Goal: Task Accomplishment & Management: Manage account settings

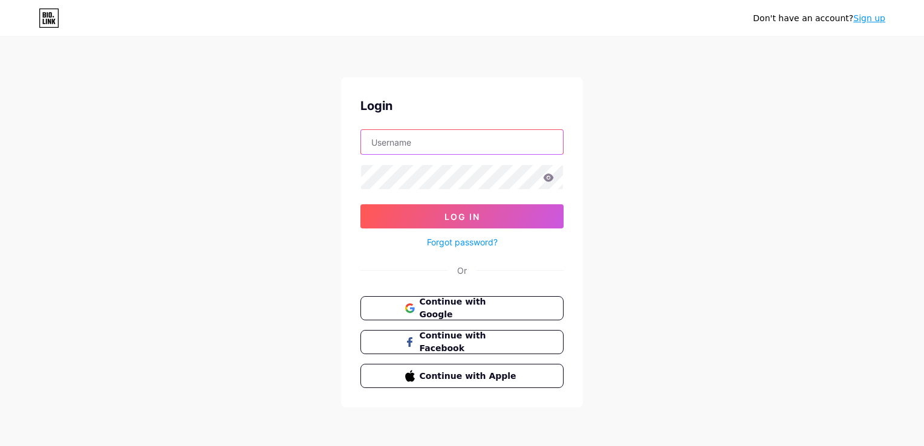
type input "cabinetbeugreadoum"
click at [455, 142] on input "cabinetbeugreadoum" at bounding box center [462, 142] width 202 height 24
click at [293, 273] on div "Don't have an account? Sign up Login cabinetbeugreadoum Log In Forgot password?…" at bounding box center [462, 223] width 924 height 446
click at [460, 304] on span "Continue with Google" at bounding box center [469, 309] width 101 height 26
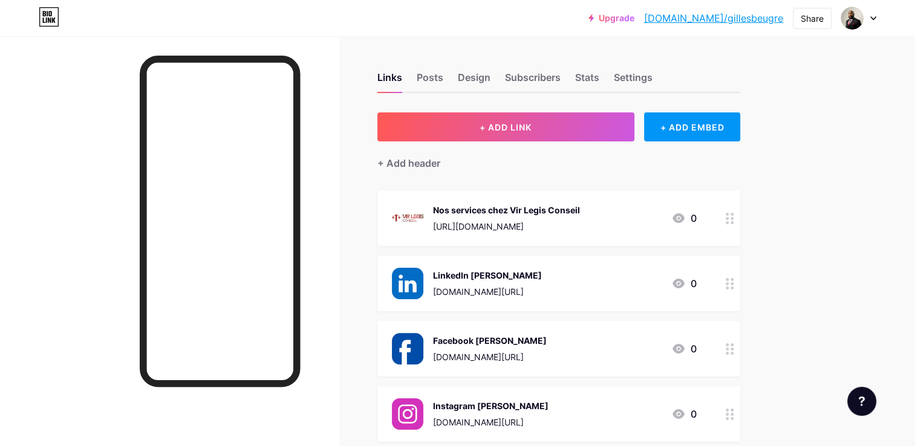
click at [532, 211] on div "Nos services chez Vir Legis Conseil" at bounding box center [506, 210] width 147 height 13
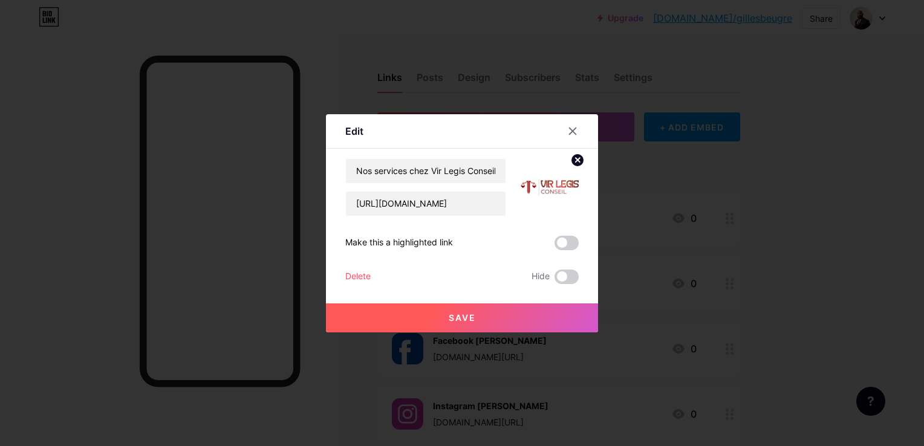
click at [535, 183] on img at bounding box center [550, 188] width 58 height 58
click at [577, 162] on circle at bounding box center [577, 160] width 13 height 13
click at [557, 193] on div "Picture" at bounding box center [550, 187] width 24 height 36
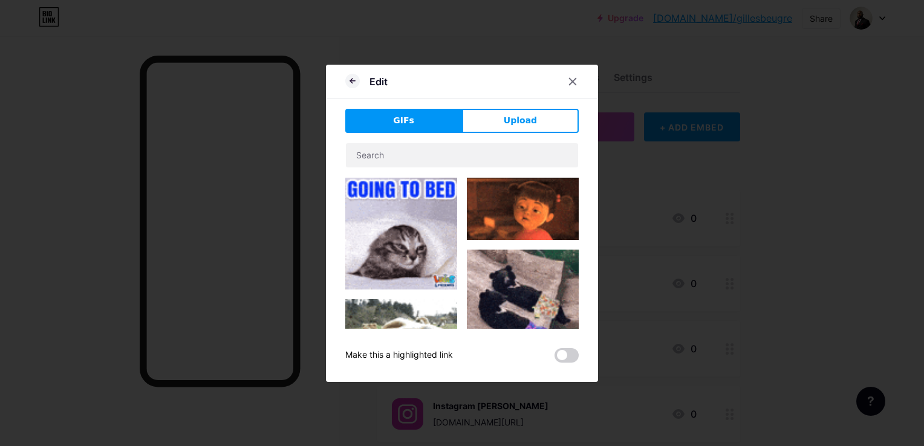
click at [489, 137] on div "GIFs Upload Content YouTube Play YouTube video without leaving your page. ADD V…" at bounding box center [462, 236] width 234 height 254
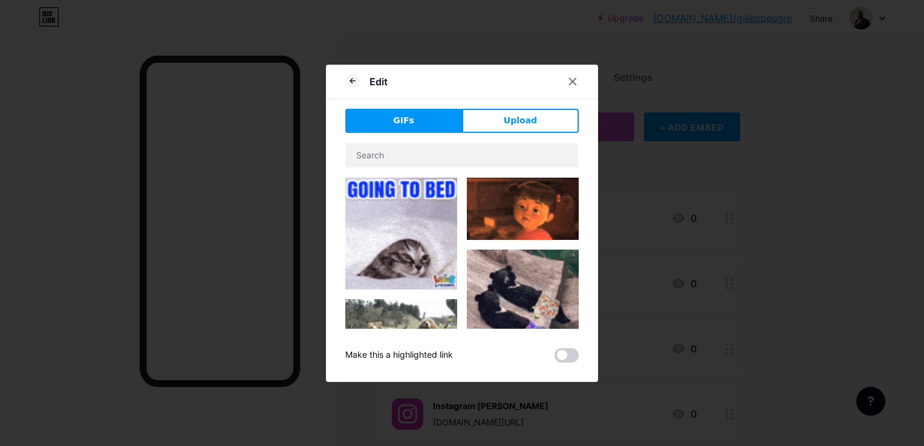
click at [491, 134] on div "GIFs Upload Content YouTube Play YouTube video without leaving your page. ADD V…" at bounding box center [462, 236] width 234 height 254
click at [495, 128] on button "Upload" at bounding box center [520, 121] width 117 height 24
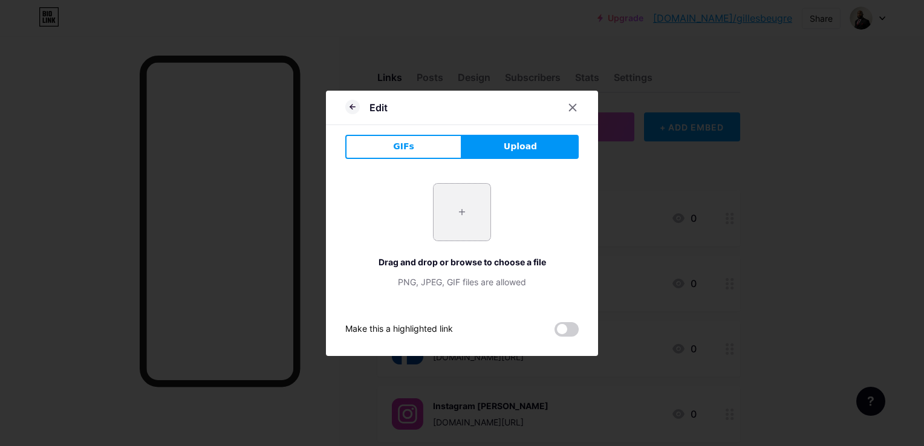
click at [477, 206] on input "file" at bounding box center [462, 212] width 57 height 57
type input "C:\fakepath\page-2.png"
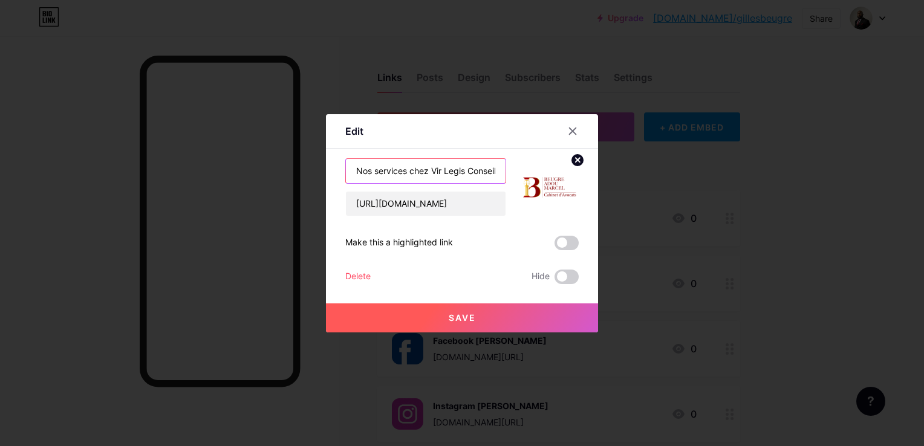
click at [443, 178] on input "Nos services chez Vir Legis Conseil" at bounding box center [426, 171] width 160 height 24
type input "N"
click at [440, 272] on div "Delete Hide" at bounding box center [462, 277] width 234 height 15
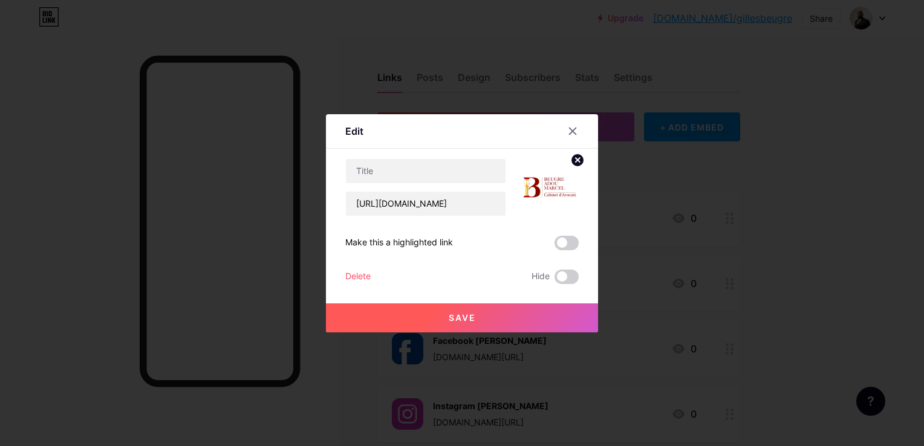
click at [433, 312] on button "Save" at bounding box center [462, 318] width 272 height 29
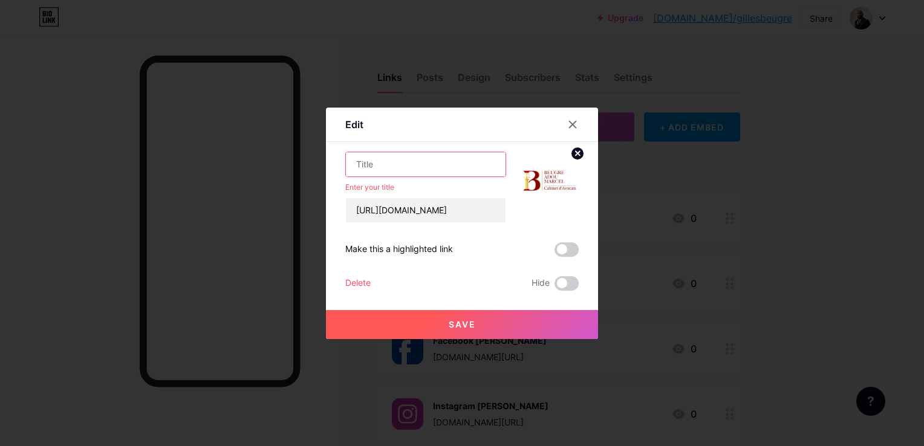
drag, startPoint x: 512, startPoint y: 121, endPoint x: 382, endPoint y: 156, distance: 134.7
click at [382, 156] on div "Edit Content YouTube Play YouTube video without leaving your page. ADD Vimeo Pl…" at bounding box center [462, 224] width 272 height 232
click at [381, 166] on input "text" at bounding box center [426, 164] width 160 height 24
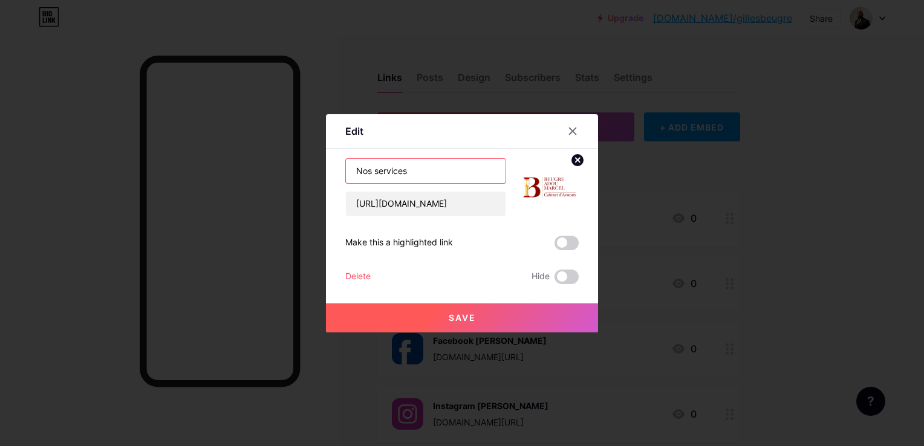
type input "Nos services"
click at [460, 204] on input "[URL][DOMAIN_NAME]" at bounding box center [426, 204] width 160 height 24
paste input "[DOMAIN_NAME][URL][DOMAIN_NAME]"
type input "[URL][DOMAIN_NAME][DOMAIN_NAME]"
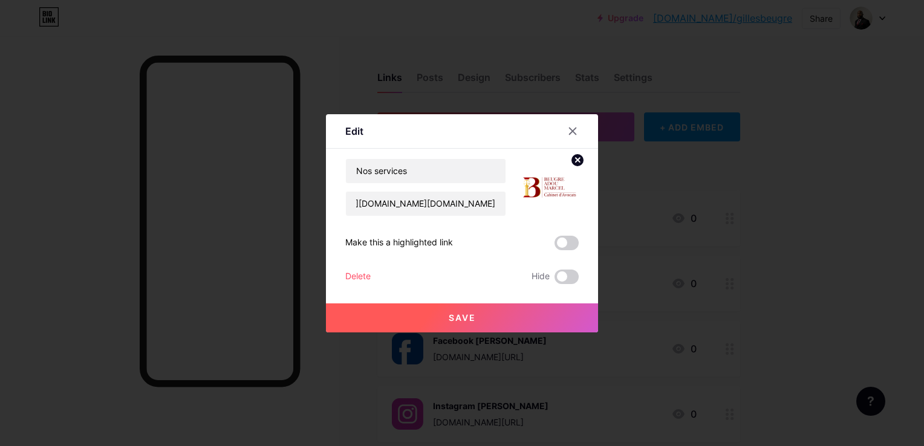
scroll to position [0, 0]
click at [489, 312] on button "Save" at bounding box center [462, 318] width 272 height 29
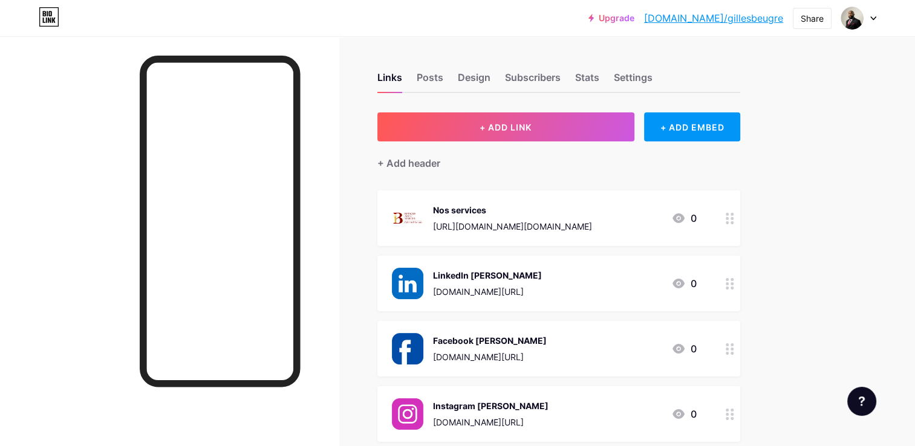
click at [730, 283] on icon at bounding box center [730, 283] width 8 height 11
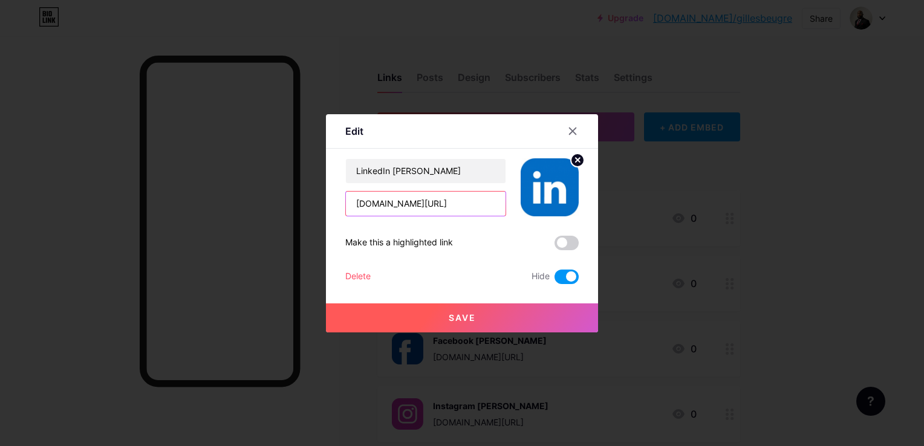
click at [456, 204] on input "[DOMAIN_NAME][URL]" at bounding box center [426, 204] width 160 height 24
click at [440, 173] on input "LinkedIn [PERSON_NAME]" at bounding box center [426, 171] width 160 height 24
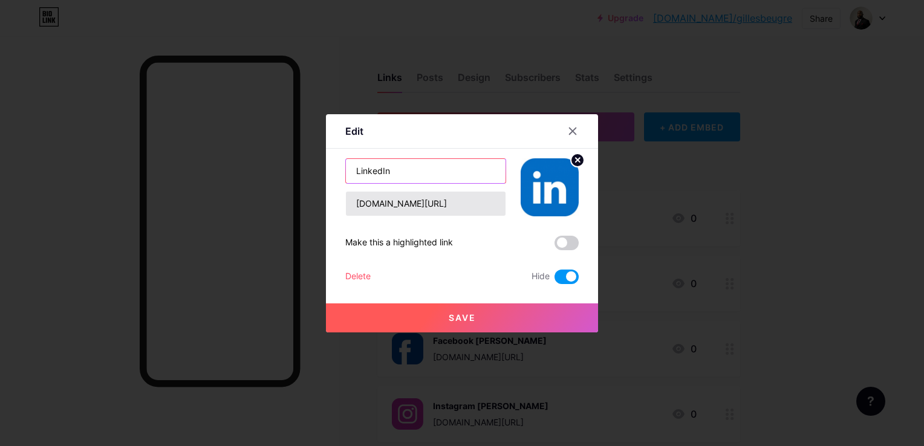
type input "LinkedIn"
click at [425, 208] on input "[DOMAIN_NAME][URL]" at bounding box center [426, 204] width 160 height 24
click at [574, 134] on icon at bounding box center [573, 131] width 10 height 10
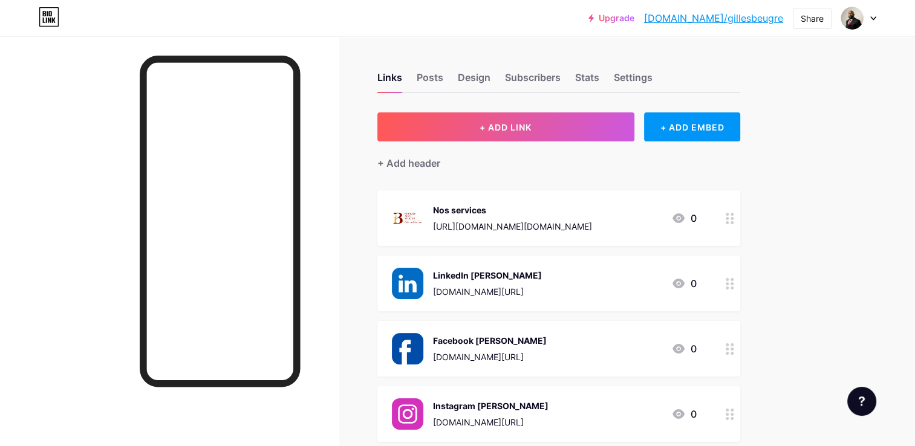
drag, startPoint x: 559, startPoint y: 296, endPoint x: 508, endPoint y: 309, distance: 52.2
click at [508, 309] on div "LinkedIn [PERSON_NAME] [DOMAIN_NAME][URL] 0" at bounding box center [558, 284] width 363 height 56
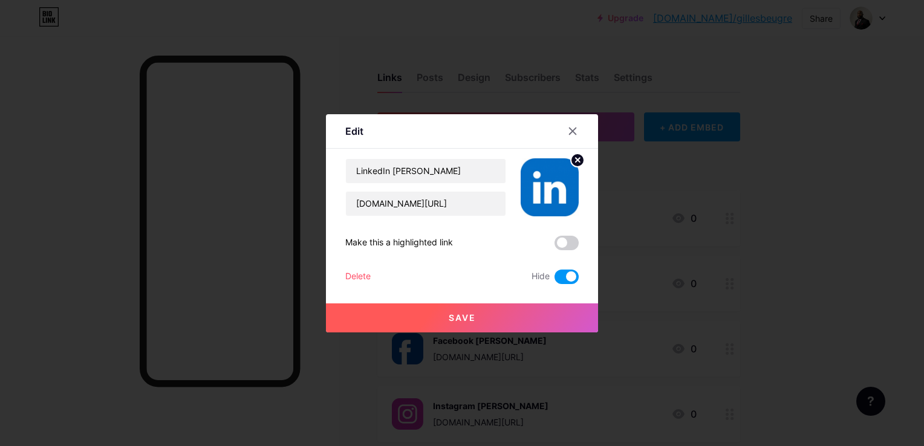
click at [566, 272] on span at bounding box center [567, 277] width 24 height 15
click at [555, 280] on input "checkbox" at bounding box center [555, 280] width 0 height 0
click at [356, 274] on div "Delete" at bounding box center [357, 277] width 25 height 15
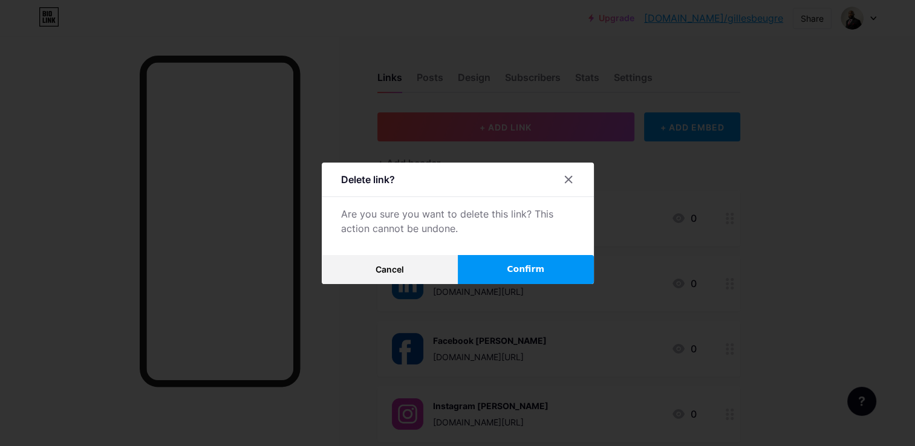
click at [507, 277] on button "Confirm" at bounding box center [526, 269] width 136 height 29
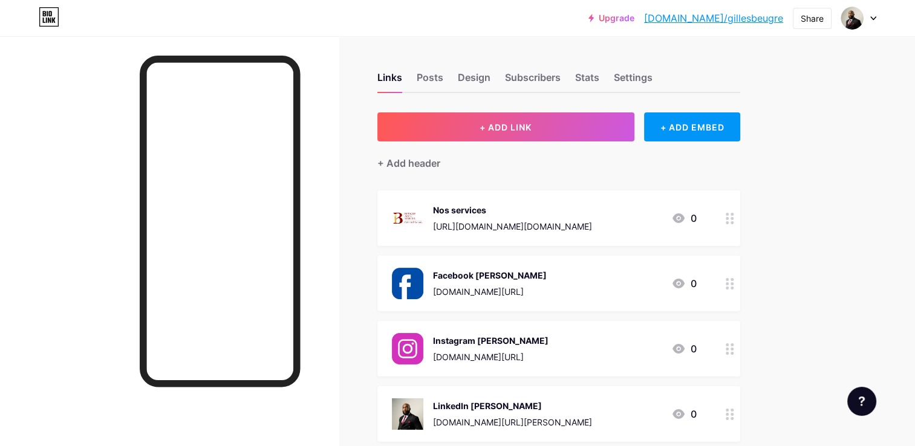
click at [457, 286] on div "[DOMAIN_NAME][URL]" at bounding box center [490, 292] width 114 height 13
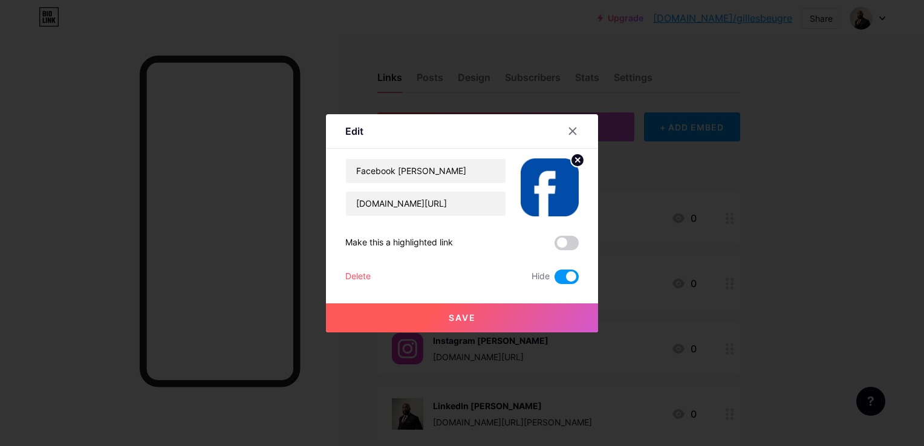
click at [377, 277] on div "Delete Hide" at bounding box center [462, 277] width 234 height 15
click at [367, 274] on div "Delete" at bounding box center [357, 277] width 25 height 15
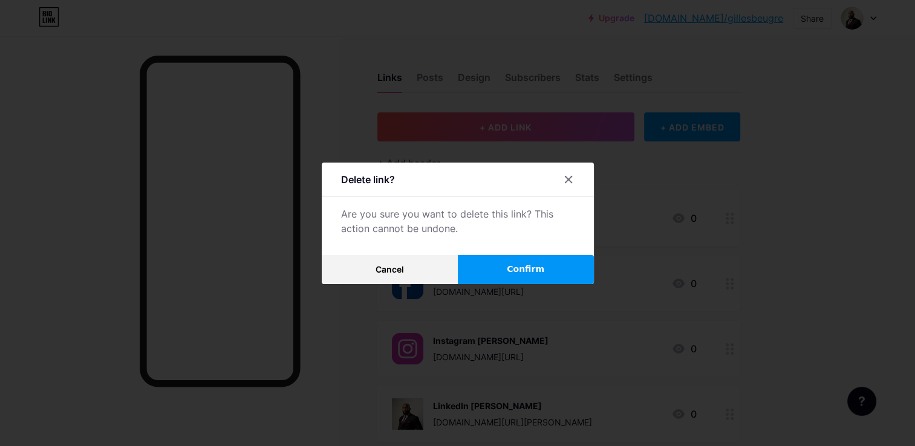
click at [483, 272] on button "Confirm" at bounding box center [526, 269] width 136 height 29
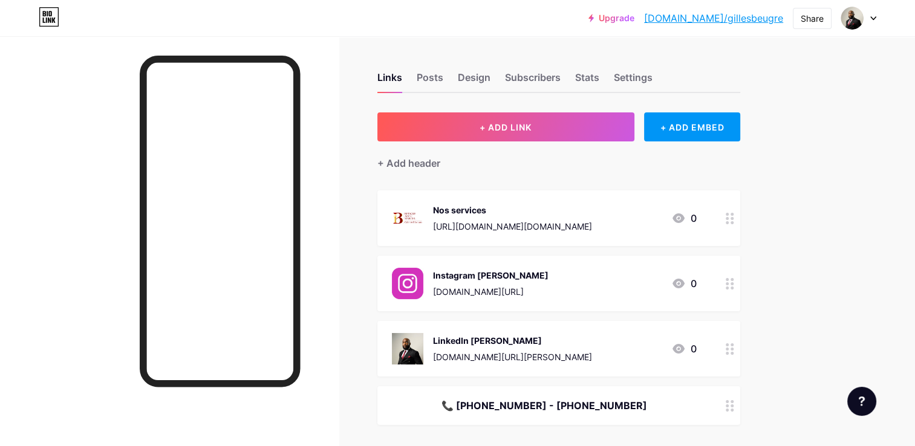
click at [471, 288] on div "[DOMAIN_NAME][URL]" at bounding box center [491, 292] width 116 height 13
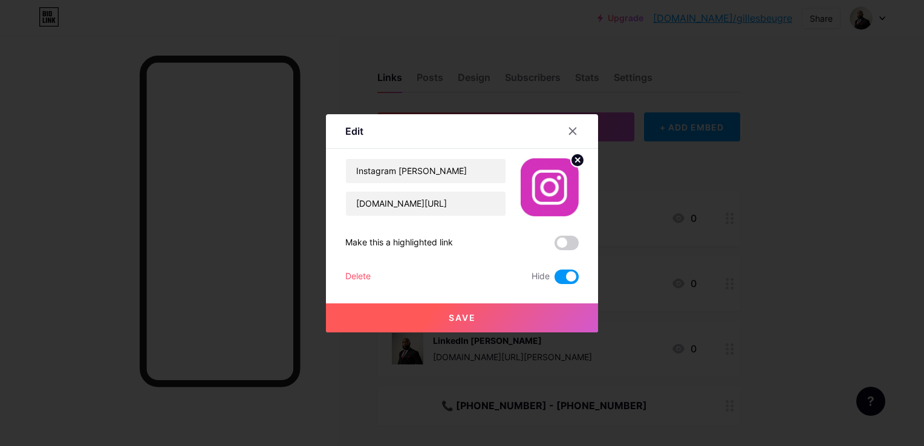
click at [373, 277] on div "Delete Hide" at bounding box center [462, 277] width 234 height 15
click at [355, 275] on div "Delete" at bounding box center [357, 277] width 25 height 15
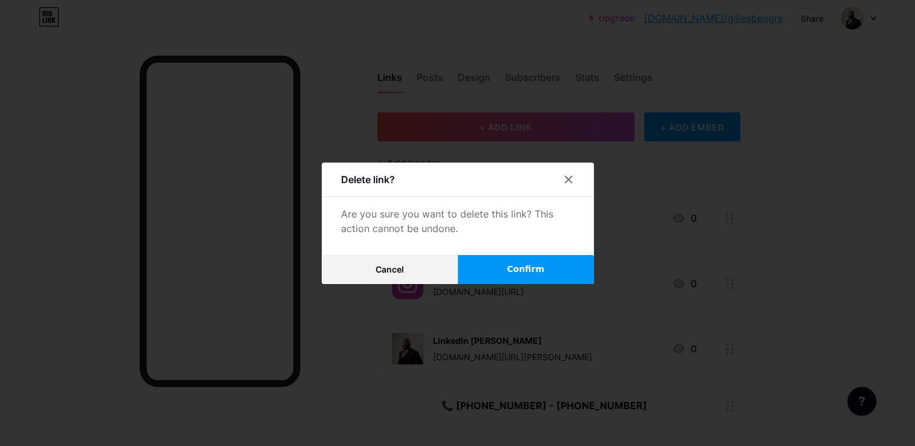
click at [525, 274] on span "Confirm" at bounding box center [526, 269] width 38 height 13
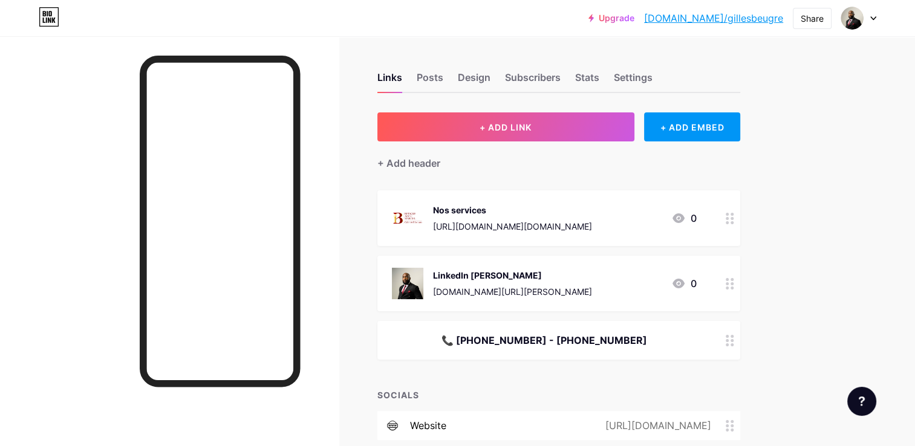
click at [489, 344] on div "📞 [PHONE_NUMBER] - [PHONE_NUMBER]" at bounding box center [544, 340] width 305 height 15
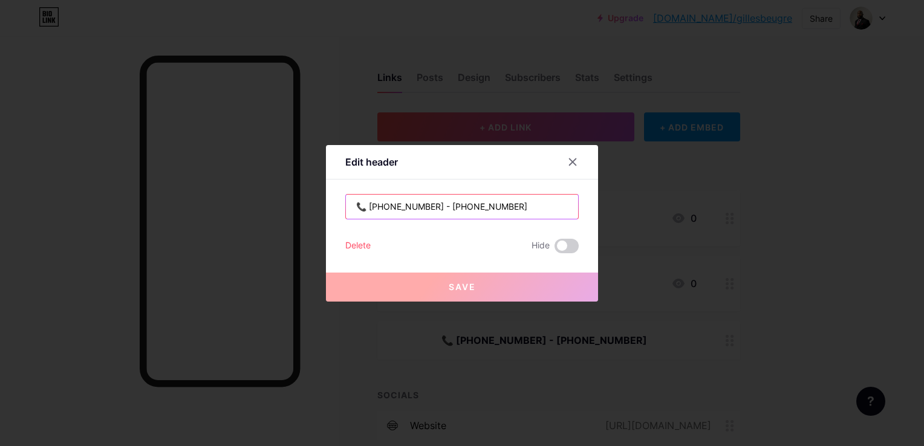
click at [455, 210] on input "📞 [PHONE_NUMBER] - [PHONE_NUMBER]" at bounding box center [462, 207] width 232 height 24
click at [448, 207] on input "📞 [PHONE_NUMBER] - [PHONE_NUMBER]" at bounding box center [462, 207] width 232 height 24
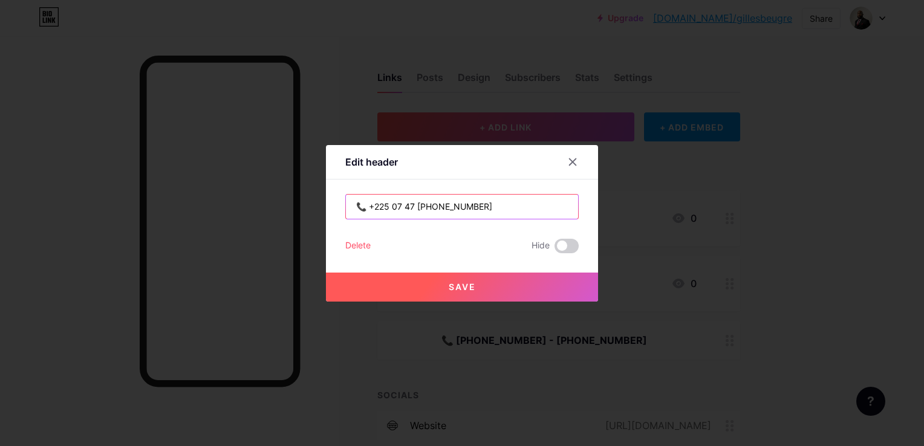
drag, startPoint x: 523, startPoint y: 209, endPoint x: 460, endPoint y: 206, distance: 62.4
click at [460, 206] on input "📞 +225 07 47 [PHONE_NUMBER]" at bounding box center [462, 207] width 232 height 24
type input "📞 [PHONE_NUMBER]"
click at [485, 283] on button "Save" at bounding box center [462, 287] width 272 height 29
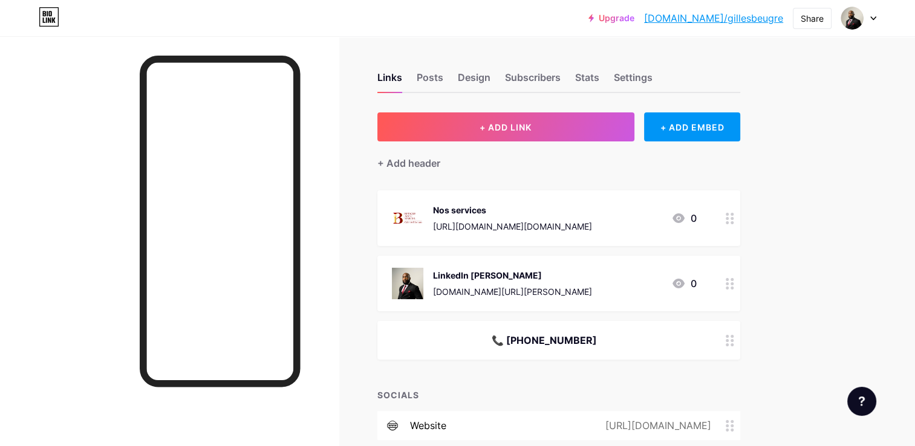
click at [530, 340] on div "📞 [PHONE_NUMBER]" at bounding box center [544, 340] width 305 height 15
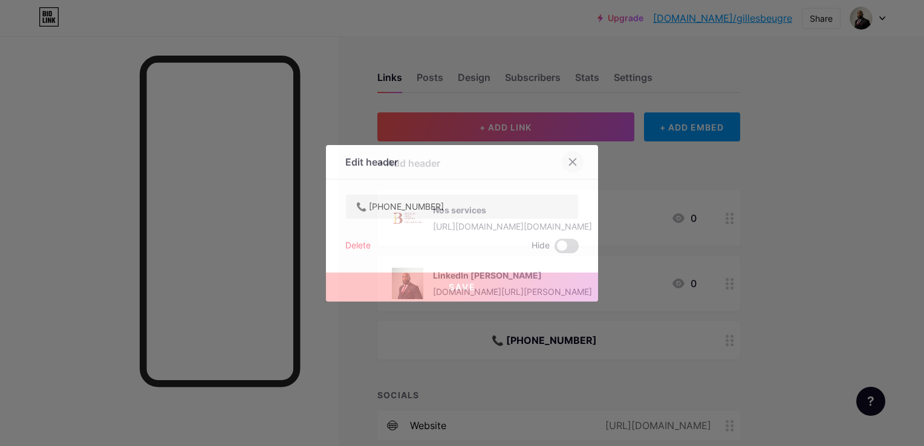
click at [569, 161] on icon at bounding box center [573, 162] width 10 height 10
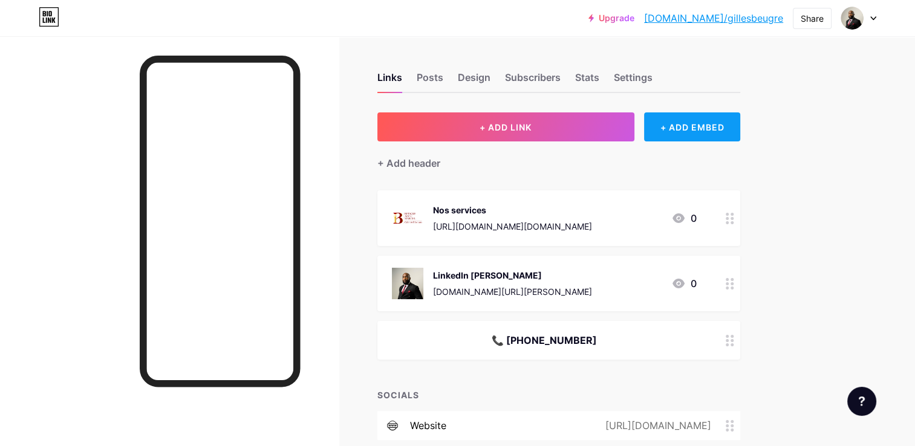
click at [692, 119] on div "+ ADD EMBED" at bounding box center [692, 127] width 96 height 29
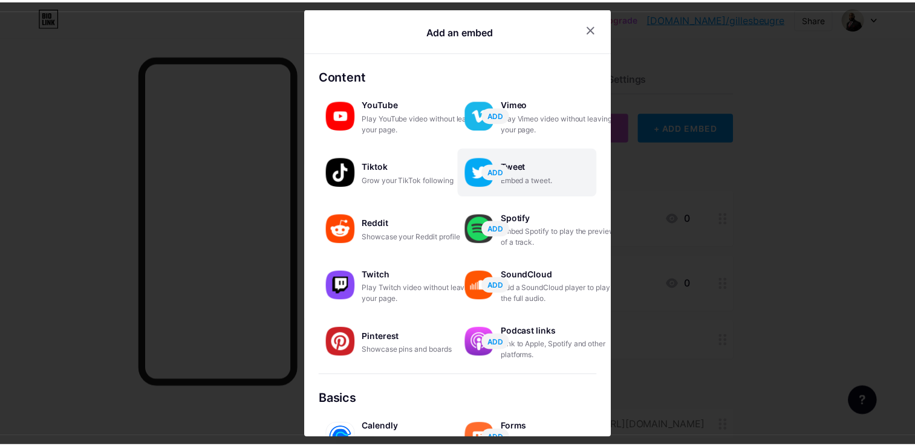
scroll to position [186, 0]
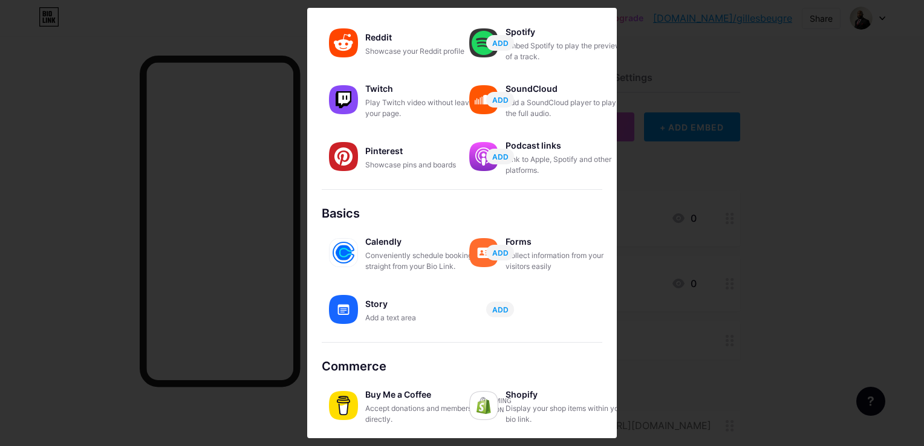
click at [673, 85] on div at bounding box center [462, 223] width 924 height 446
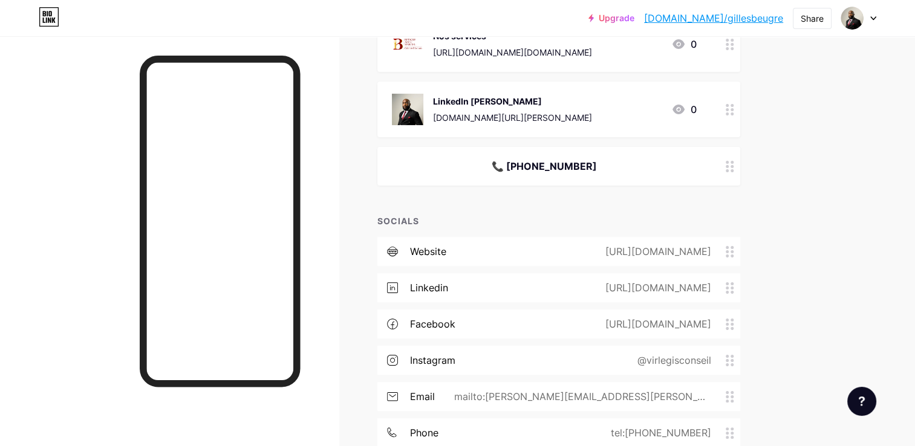
scroll to position [175, 0]
click at [509, 252] on div "website [URL][DOMAIN_NAME]" at bounding box center [558, 250] width 363 height 29
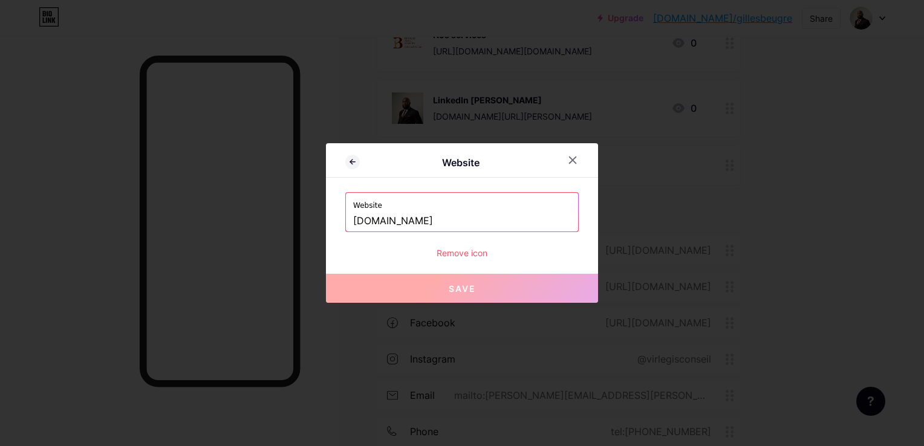
click at [455, 251] on div "Remove icon" at bounding box center [462, 253] width 234 height 13
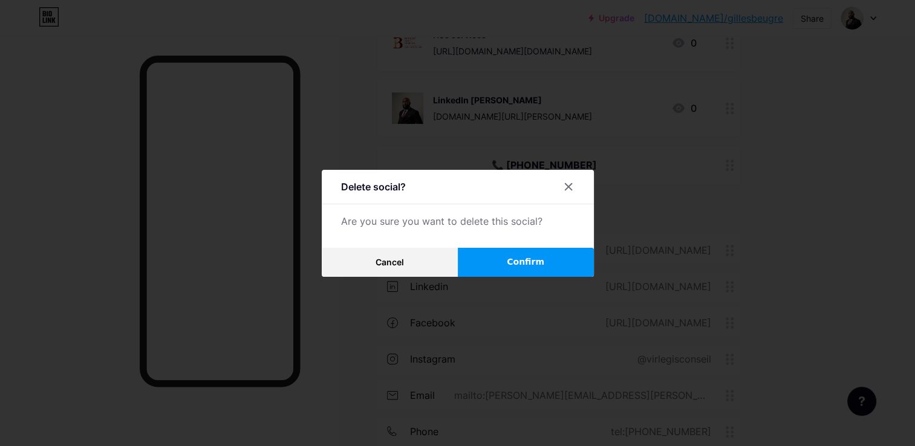
click at [500, 257] on button "Confirm" at bounding box center [526, 262] width 136 height 29
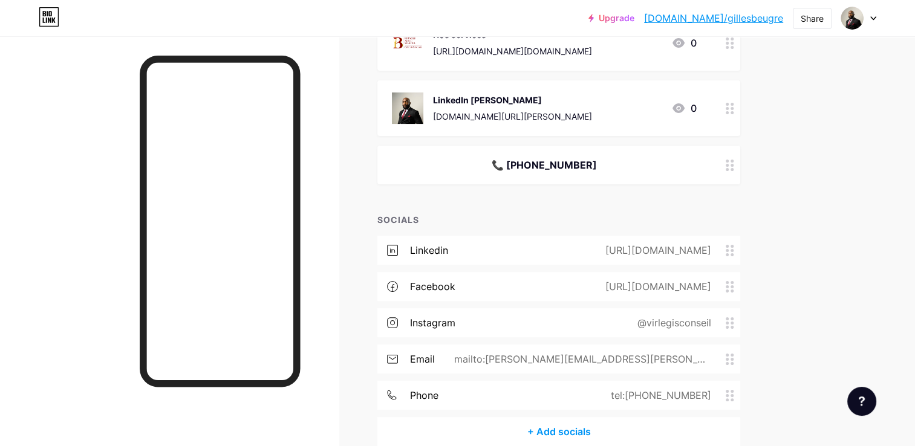
click at [586, 255] on div "[URL][DOMAIN_NAME]" at bounding box center [656, 250] width 140 height 15
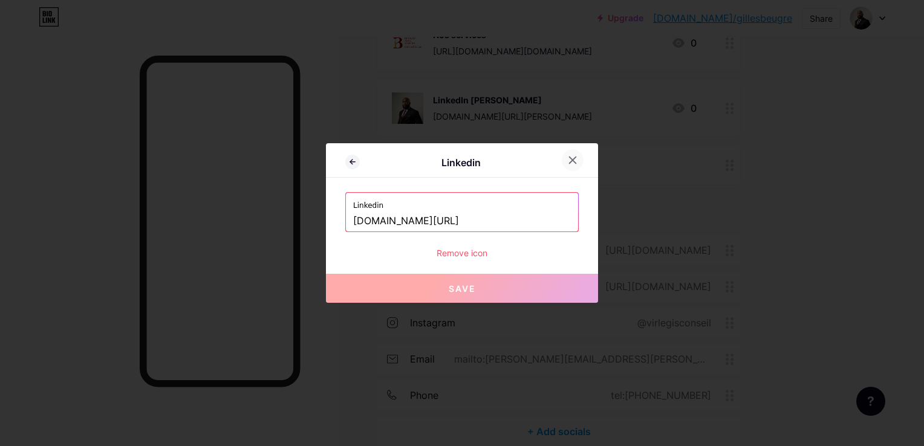
click at [577, 161] on icon at bounding box center [573, 160] width 10 height 10
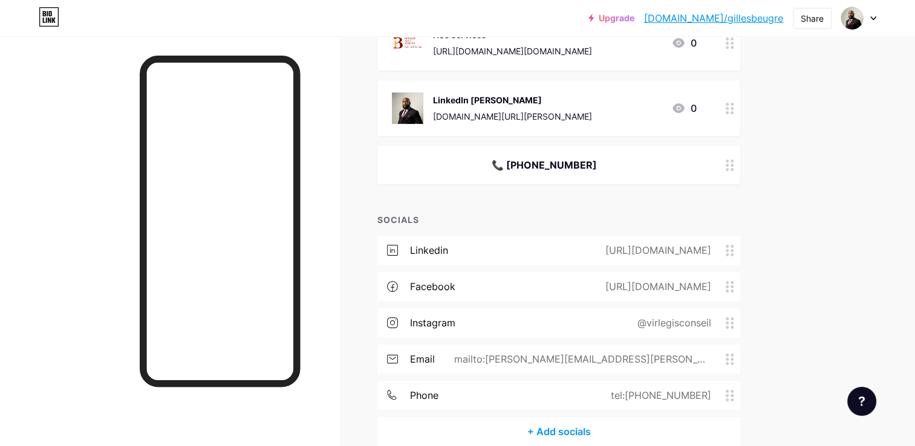
click at [531, 117] on div "[DOMAIN_NAME][URL][PERSON_NAME]" at bounding box center [512, 116] width 159 height 13
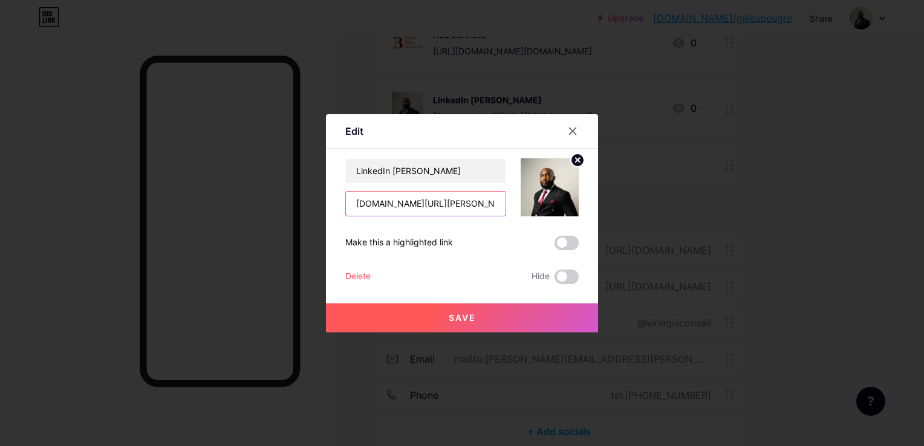
click at [423, 207] on input "[DOMAIN_NAME][URL][PERSON_NAME]" at bounding box center [426, 204] width 160 height 24
click at [571, 132] on icon at bounding box center [573, 131] width 7 height 7
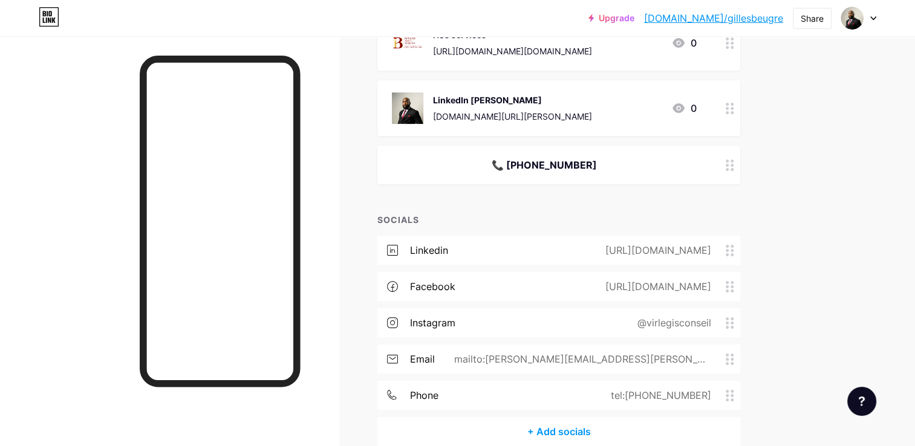
click at [456, 252] on div "linkedin [URL][DOMAIN_NAME]" at bounding box center [558, 250] width 363 height 29
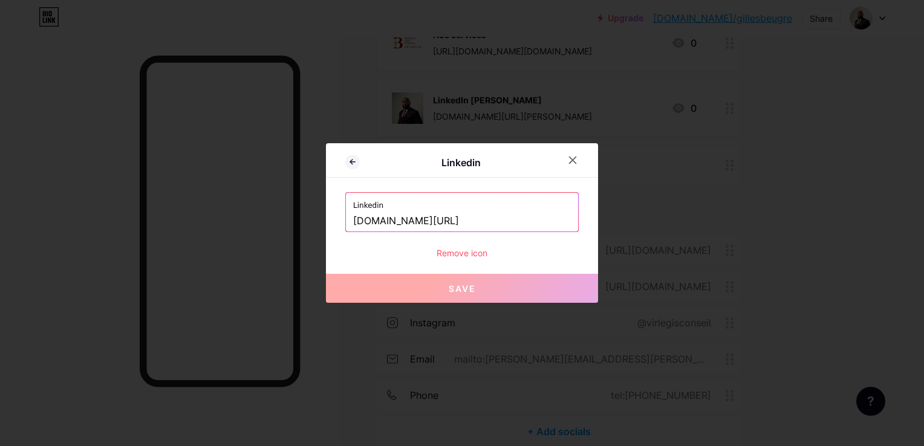
click at [442, 220] on input "[DOMAIN_NAME][URL]" at bounding box center [462, 221] width 218 height 21
paste input "[DOMAIN_NAME][URL][PERSON_NAME]"
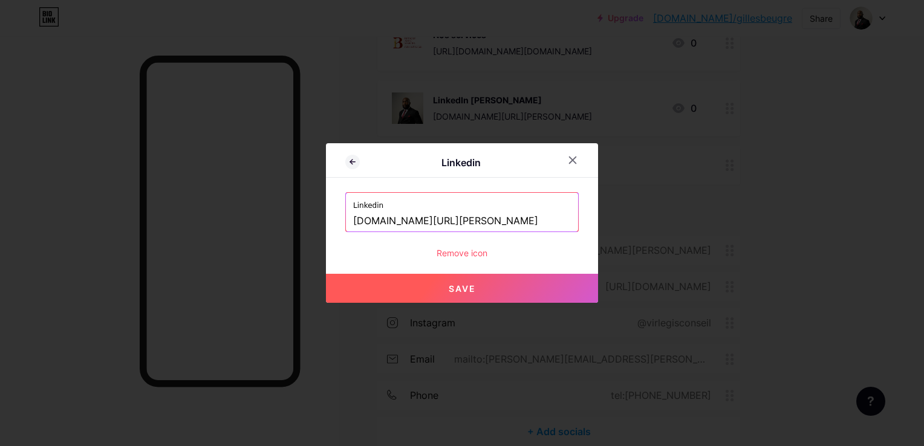
click at [474, 287] on span "Save" at bounding box center [462, 289] width 27 height 10
type input "[URL][DOMAIN_NAME][PERSON_NAME]"
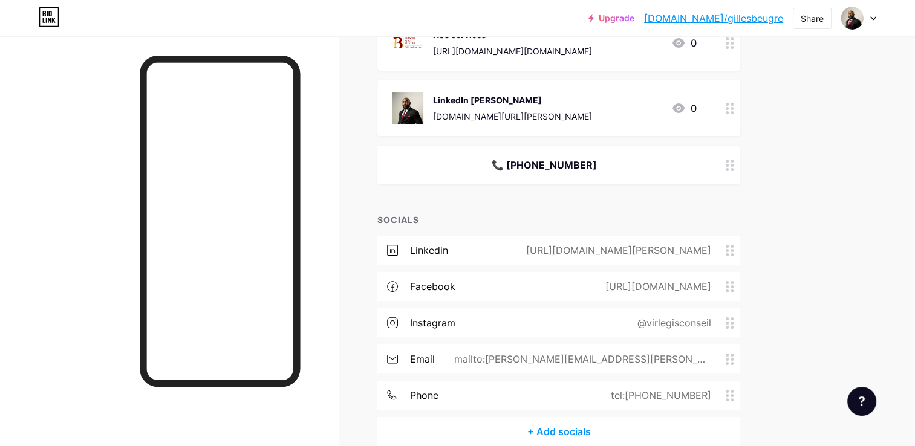
click at [705, 284] on div "[URL][DOMAIN_NAME]" at bounding box center [656, 286] width 140 height 15
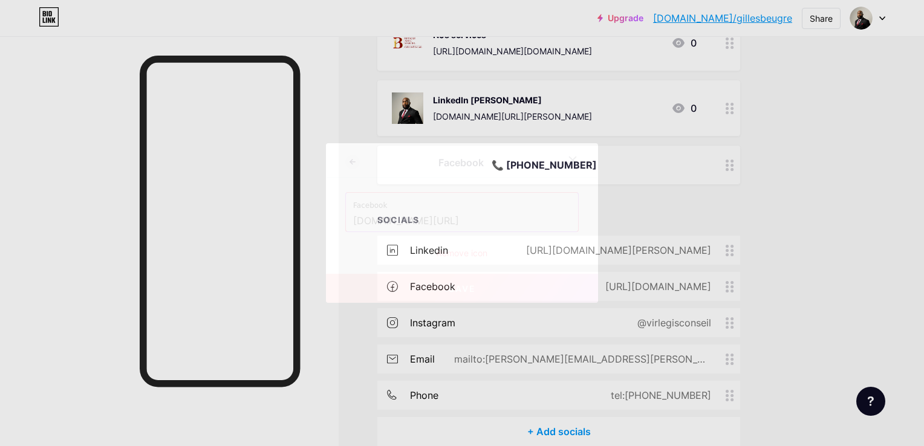
click at [488, 253] on div "Remove icon" at bounding box center [462, 253] width 234 height 13
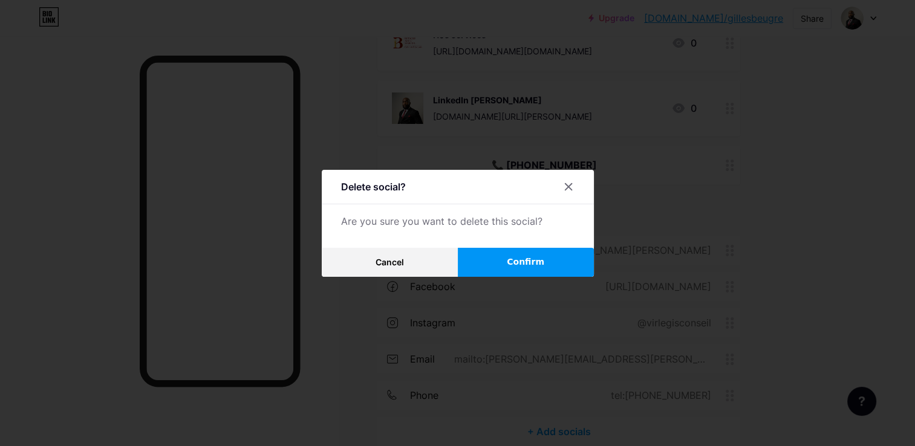
click at [486, 264] on button "Confirm" at bounding box center [526, 262] width 136 height 29
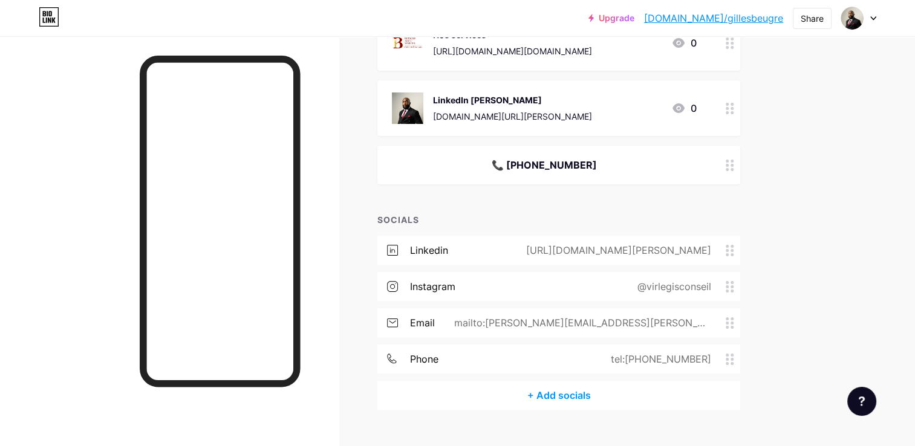
click at [668, 279] on div "@virlegisconseil" at bounding box center [672, 286] width 108 height 15
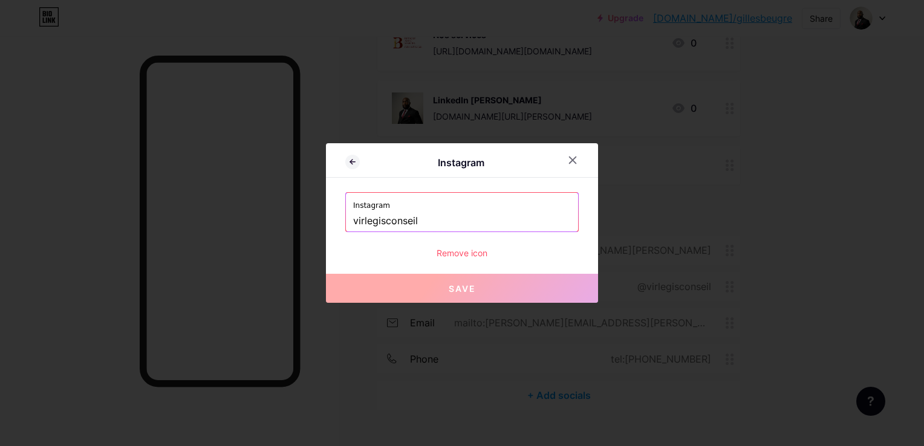
click at [451, 250] on div "Remove icon" at bounding box center [462, 253] width 234 height 13
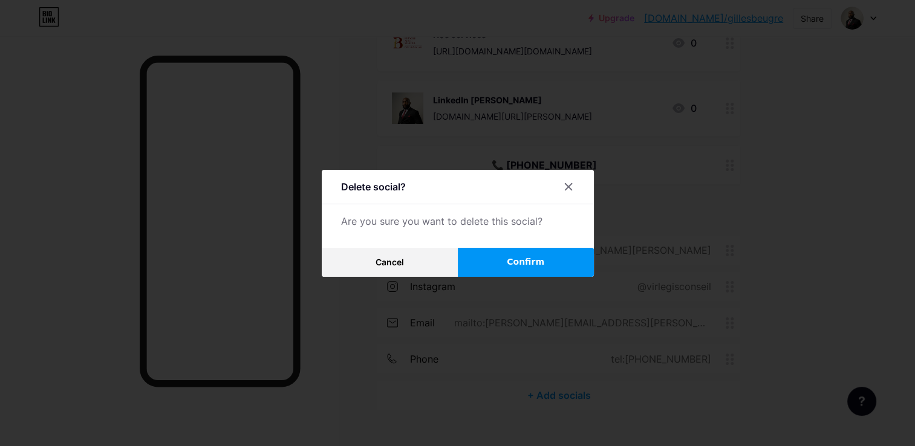
click at [555, 259] on button "Confirm" at bounding box center [526, 262] width 136 height 29
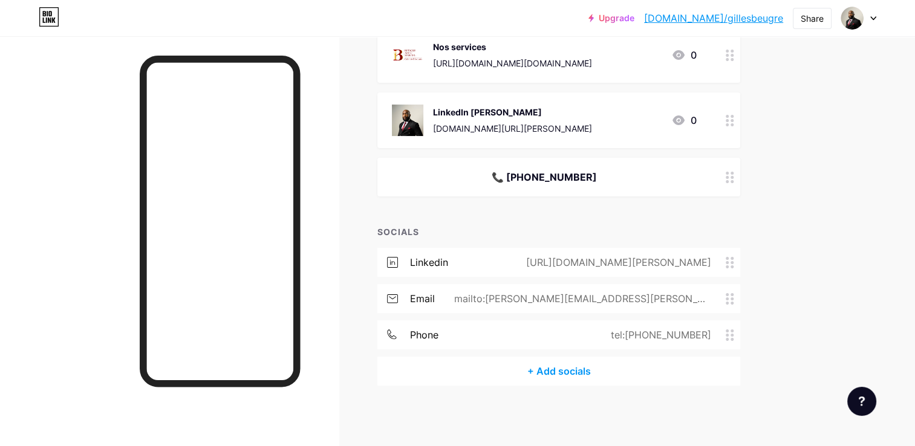
scroll to position [162, 0]
click at [618, 314] on div "linkedin [URL][DOMAIN_NAME][PERSON_NAME] email mailto:[PERSON_NAME][EMAIL_ADDRE…" at bounding box center [558, 303] width 363 height 109
click at [612, 302] on div "mailto:[PERSON_NAME][EMAIL_ADDRESS][PERSON_NAME][DOMAIN_NAME]" at bounding box center [580, 300] width 291 height 15
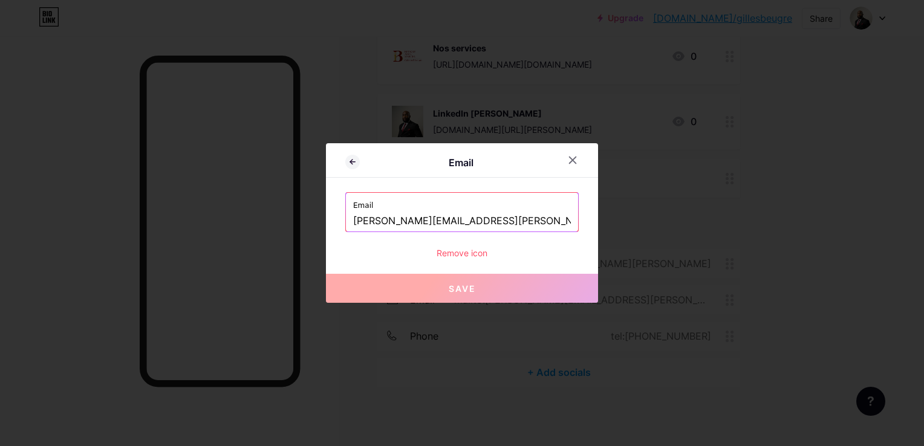
drag, startPoint x: 485, startPoint y: 218, endPoint x: 65, endPoint y: 240, distance: 420.4
click at [65, 240] on div "Email Email [PERSON_NAME][EMAIL_ADDRESS][PERSON_NAME][DOMAIN_NAME] Remove icon …" at bounding box center [462, 223] width 924 height 446
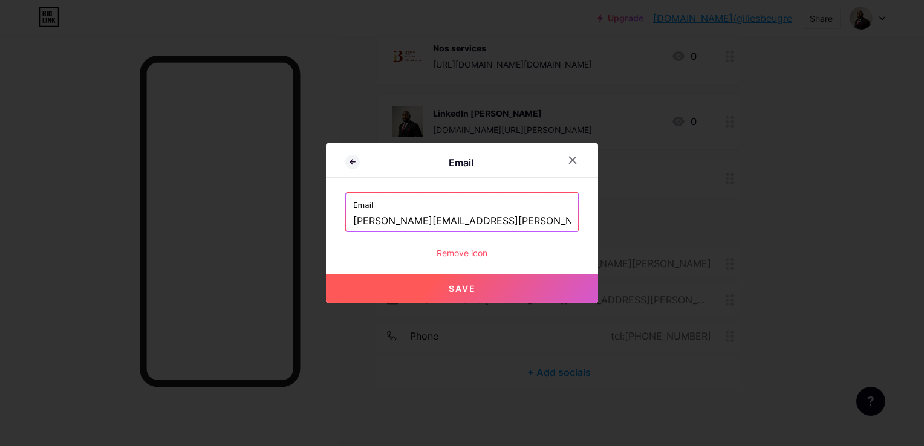
click at [448, 296] on button "Save" at bounding box center [462, 288] width 272 height 29
type input "mailto:[PERSON_NAME][EMAIL_ADDRESS][PERSON_NAME][DOMAIN_NAME]"
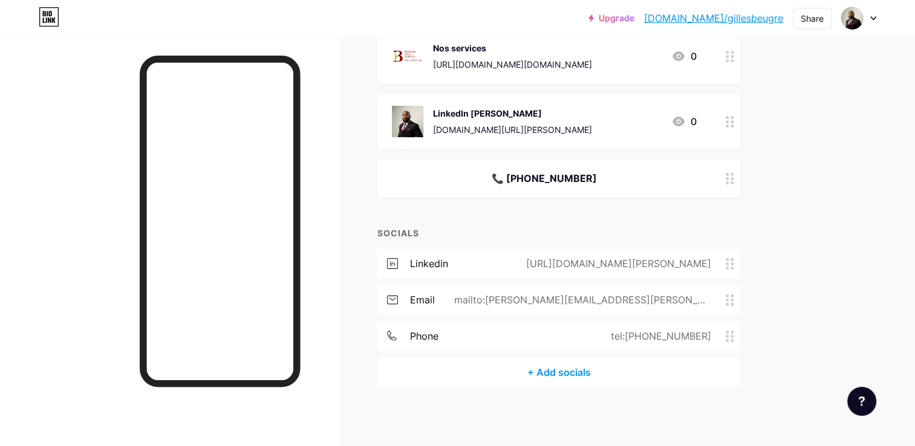
click at [628, 335] on div "tel:[PHONE_NUMBER]" at bounding box center [659, 336] width 134 height 15
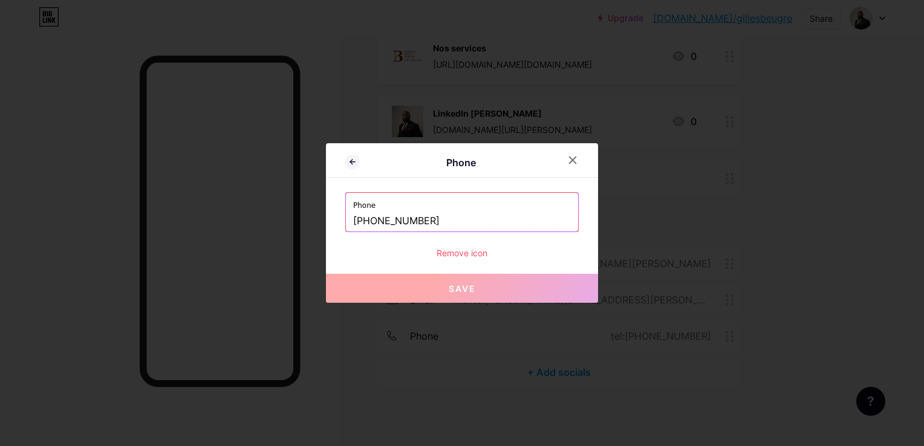
drag, startPoint x: 443, startPoint y: 216, endPoint x: 209, endPoint y: 212, distance: 233.5
click at [209, 212] on div "Phone Phone [PHONE_NUMBER] Remove icon Save" at bounding box center [462, 223] width 924 height 446
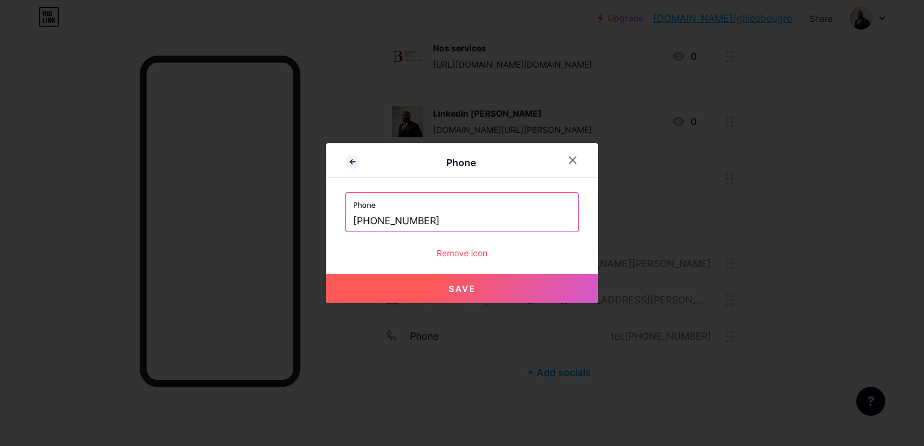
click at [368, 289] on button "Save" at bounding box center [462, 288] width 272 height 29
type input "tel:[PHONE_NUMBER]"
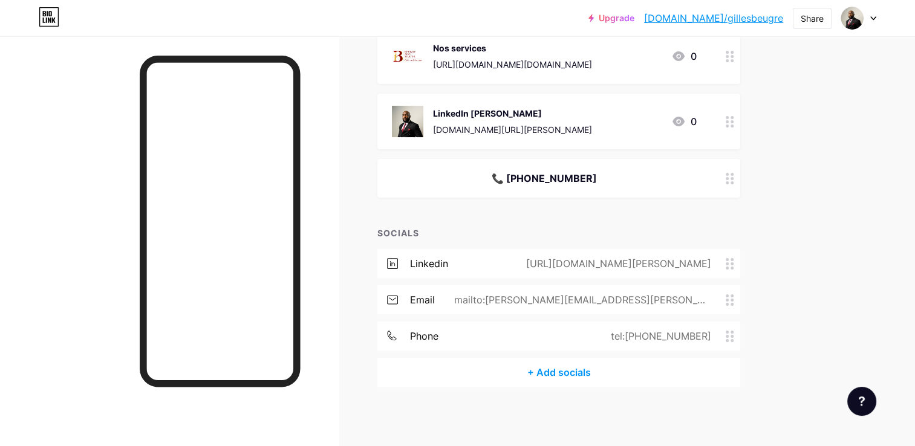
scroll to position [0, 0]
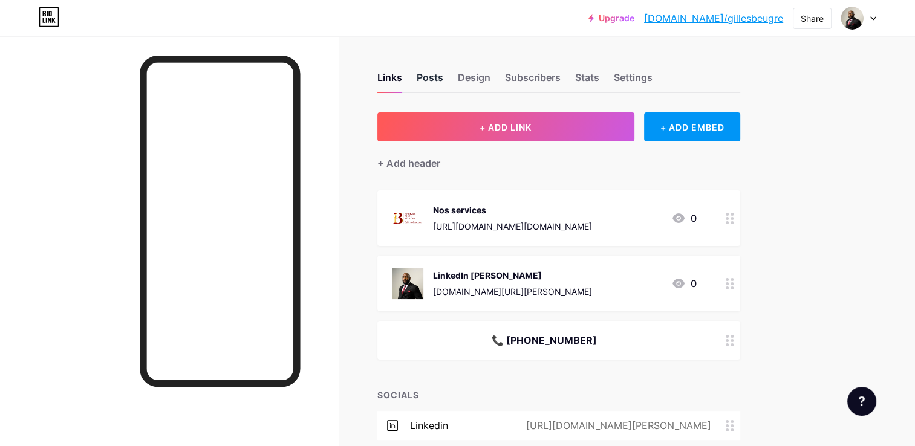
click at [430, 77] on div "Posts" at bounding box center [430, 81] width 27 height 22
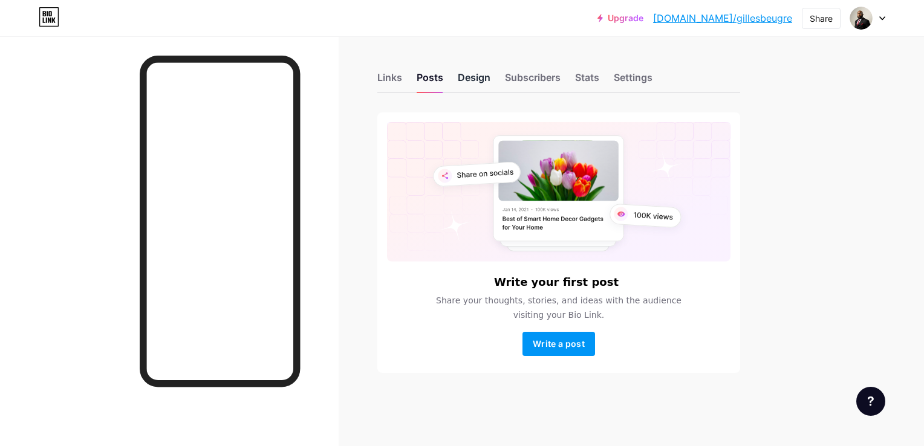
click at [463, 79] on div "Design" at bounding box center [474, 81] width 33 height 22
click at [511, 81] on div "Subscribers" at bounding box center [533, 81] width 56 height 22
click at [561, 76] on div "Links Posts Design Subscribers Stats Settings" at bounding box center [558, 72] width 363 height 42
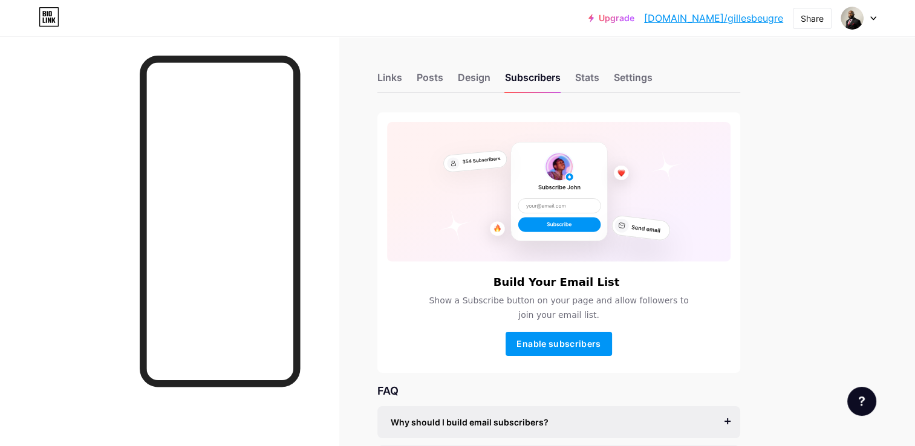
click at [571, 77] on div "Links Posts Design Subscribers Stats Settings" at bounding box center [558, 72] width 363 height 42
click at [585, 81] on div "Stats" at bounding box center [587, 81] width 24 height 22
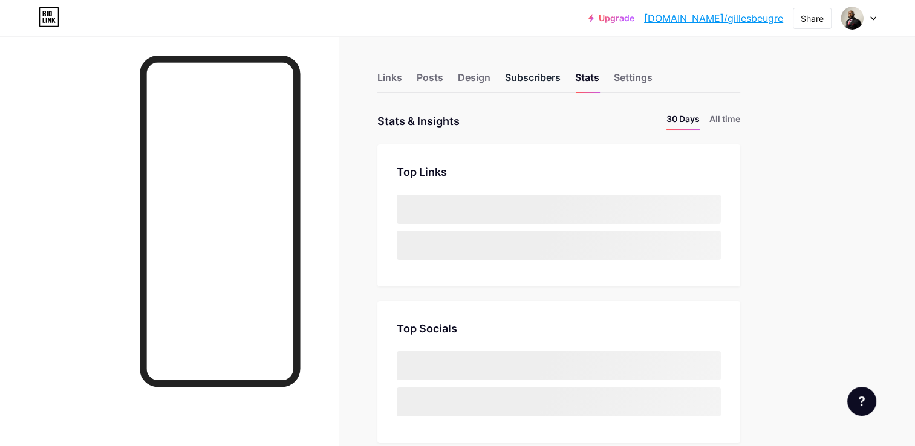
scroll to position [446, 915]
click at [632, 73] on div "Settings" at bounding box center [633, 81] width 39 height 22
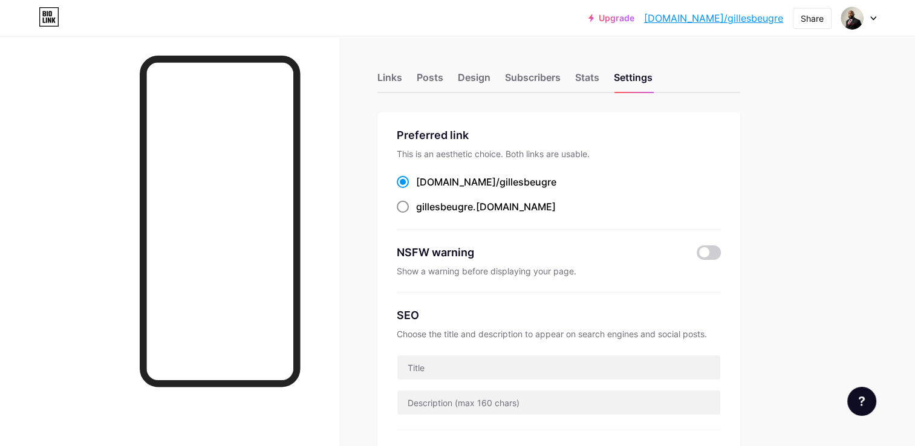
click at [410, 209] on label "gillesbeugre .[DOMAIN_NAME]" at bounding box center [476, 207] width 159 height 15
click at [416, 214] on input "gillesbeugre .[DOMAIN_NAME]" at bounding box center [420, 218] width 8 height 8
radio input "true"
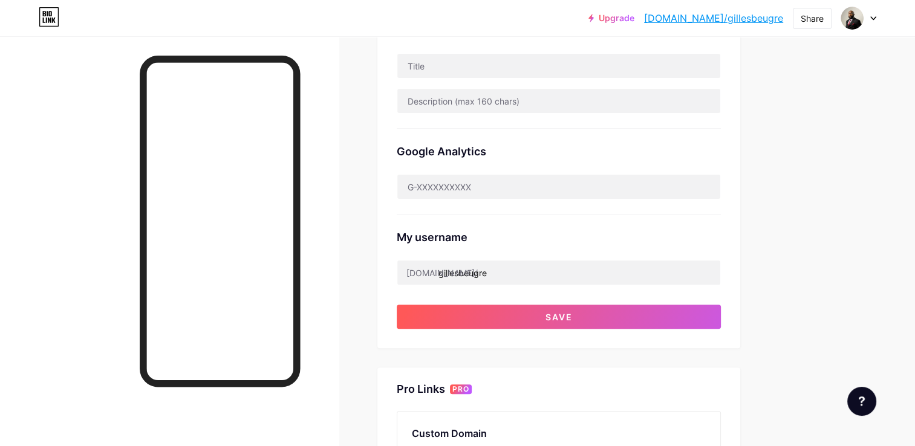
scroll to position [317, 0]
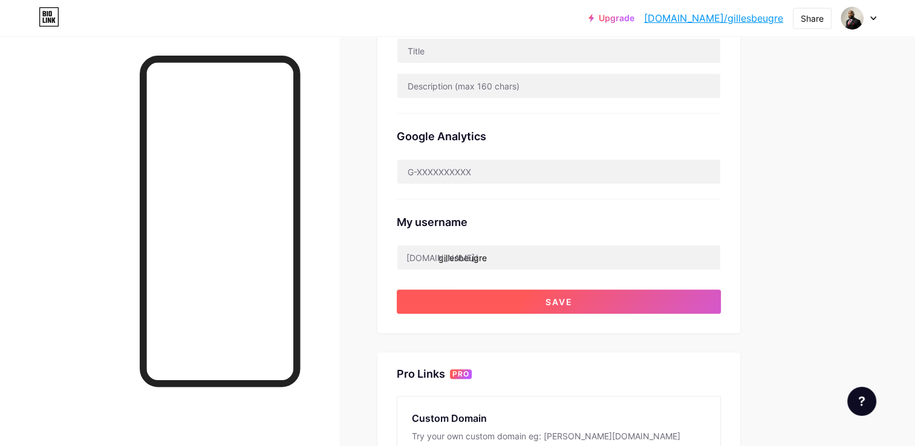
click at [581, 302] on button "Save" at bounding box center [559, 302] width 324 height 24
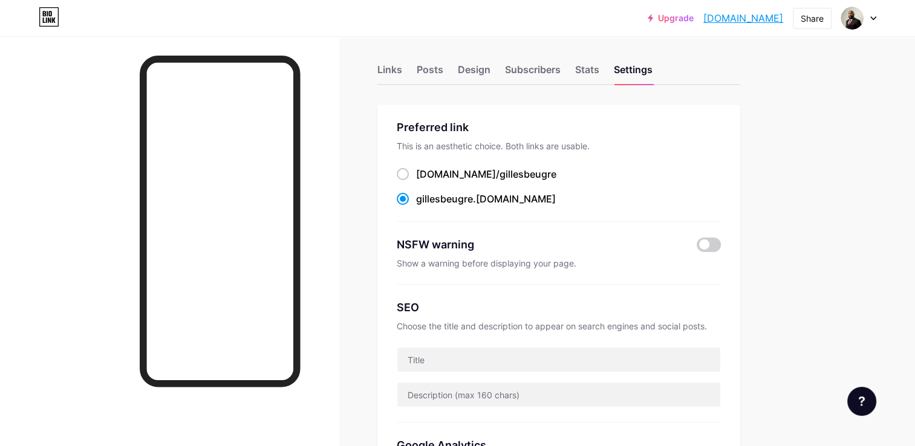
scroll to position [0, 0]
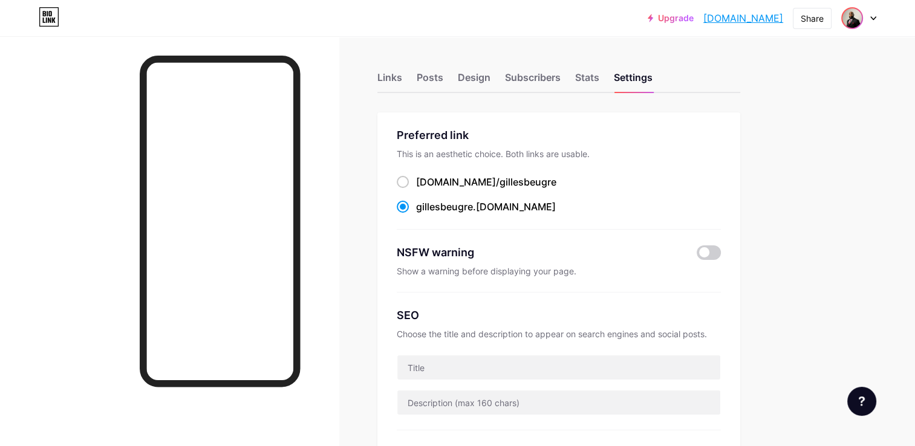
click at [856, 23] on img at bounding box center [852, 17] width 19 height 19
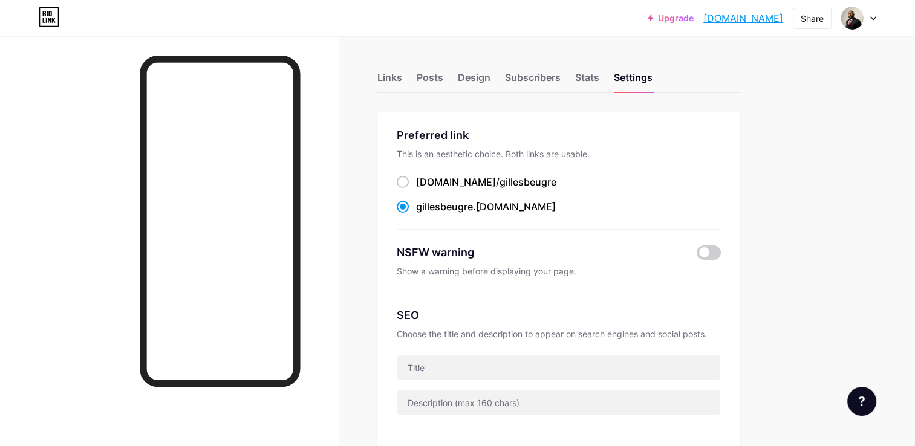
click at [742, 19] on link "[DOMAIN_NAME]" at bounding box center [744, 18] width 80 height 15
